Goal: Find specific page/section: Find specific page/section

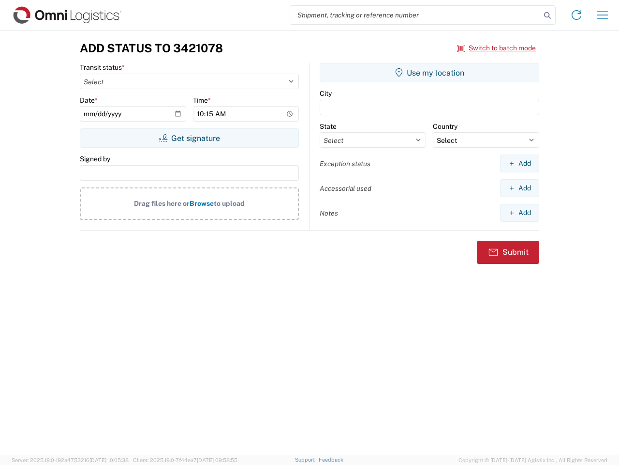
click at [416, 15] on input "search" at bounding box center [415, 15] width 251 height 18
click at [548, 15] on icon at bounding box center [548, 16] width 14 height 14
click at [577, 15] on icon at bounding box center [576, 14] width 15 height 15
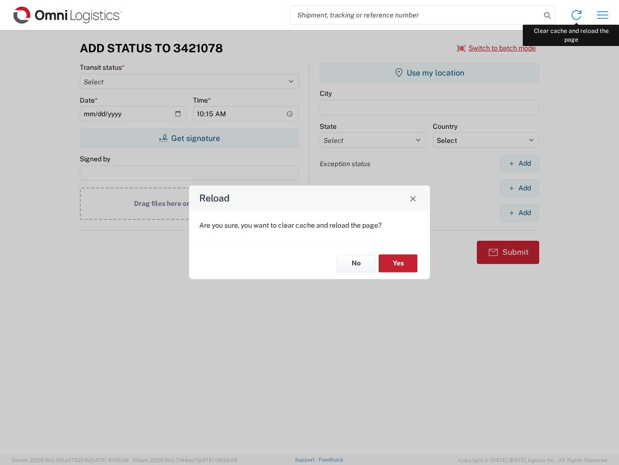
click at [603, 15] on div "Reload Are you sure, you want to clear cache and reload the page? No Yes" at bounding box center [309, 232] width 619 height 465
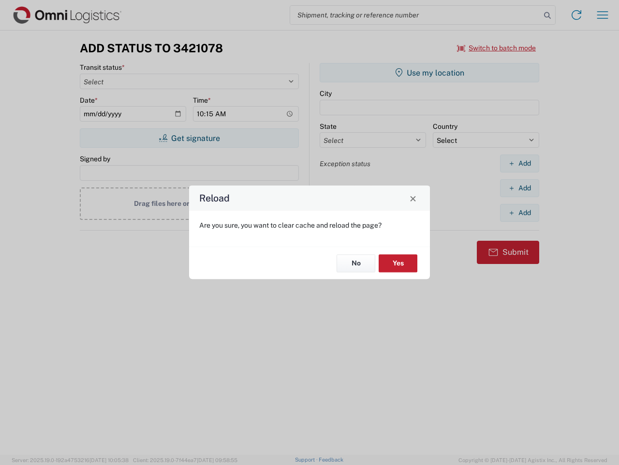
click at [497, 48] on div "Reload Are you sure, you want to clear cache and reload the page? No Yes" at bounding box center [309, 232] width 619 height 465
click at [189, 138] on div "Reload Are you sure, you want to clear cache and reload the page? No Yes" at bounding box center [309, 232] width 619 height 465
click at [430, 73] on div "Reload Are you sure, you want to clear cache and reload the page? No Yes" at bounding box center [309, 232] width 619 height 465
click at [520, 163] on div "Reload Are you sure, you want to clear cache and reload the page? No Yes" at bounding box center [309, 232] width 619 height 465
click at [520, 188] on div "Reload Are you sure, you want to clear cache and reload the page? No Yes" at bounding box center [309, 232] width 619 height 465
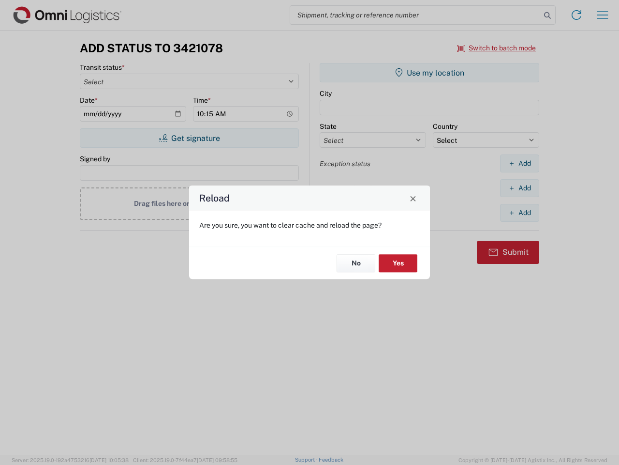
click at [520, 212] on div "Reload Are you sure, you want to clear cache and reload the page? No Yes" at bounding box center [309, 232] width 619 height 465
